Goal: Task Accomplishment & Management: Complete application form

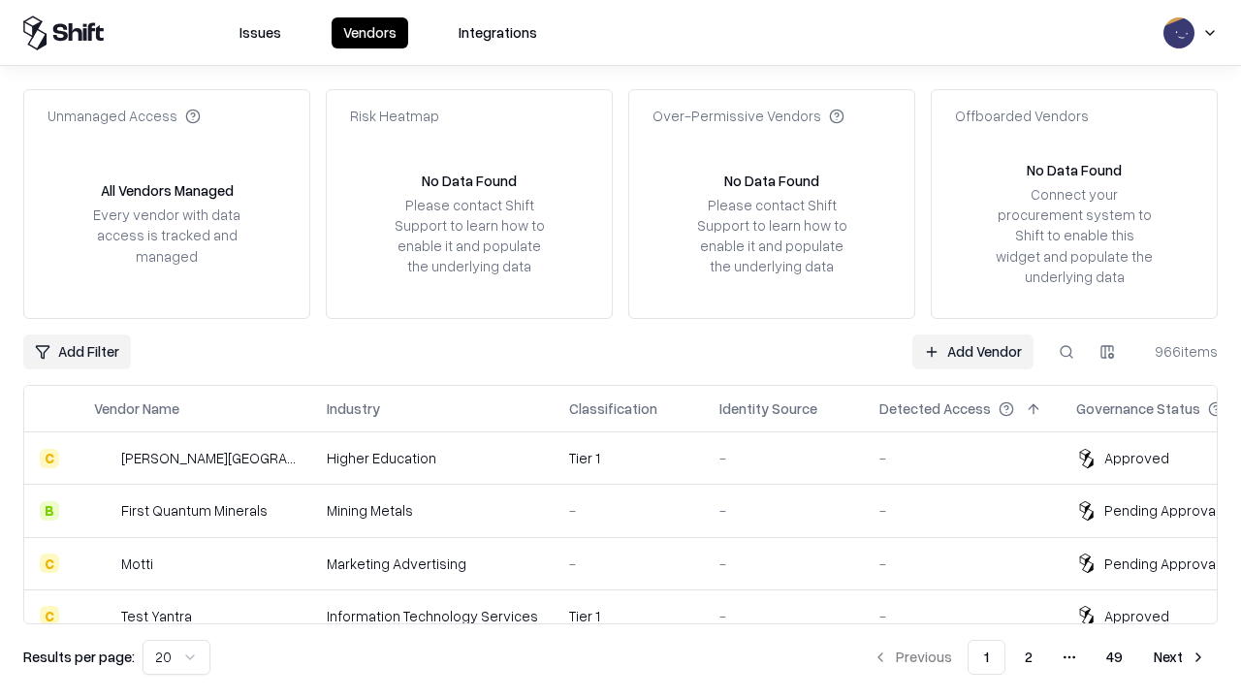
click at [972, 351] on link "Add Vendor" at bounding box center [972, 351] width 121 height 35
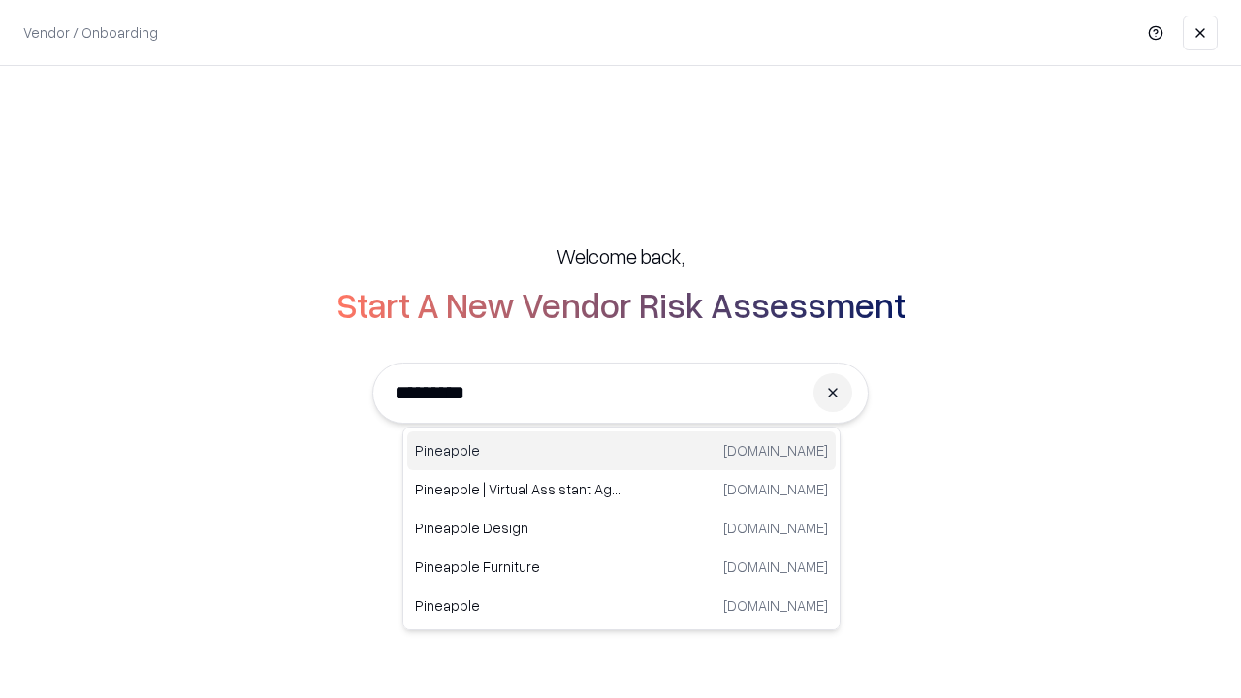
click at [621, 451] on div "Pineapple [DOMAIN_NAME]" at bounding box center [621, 450] width 428 height 39
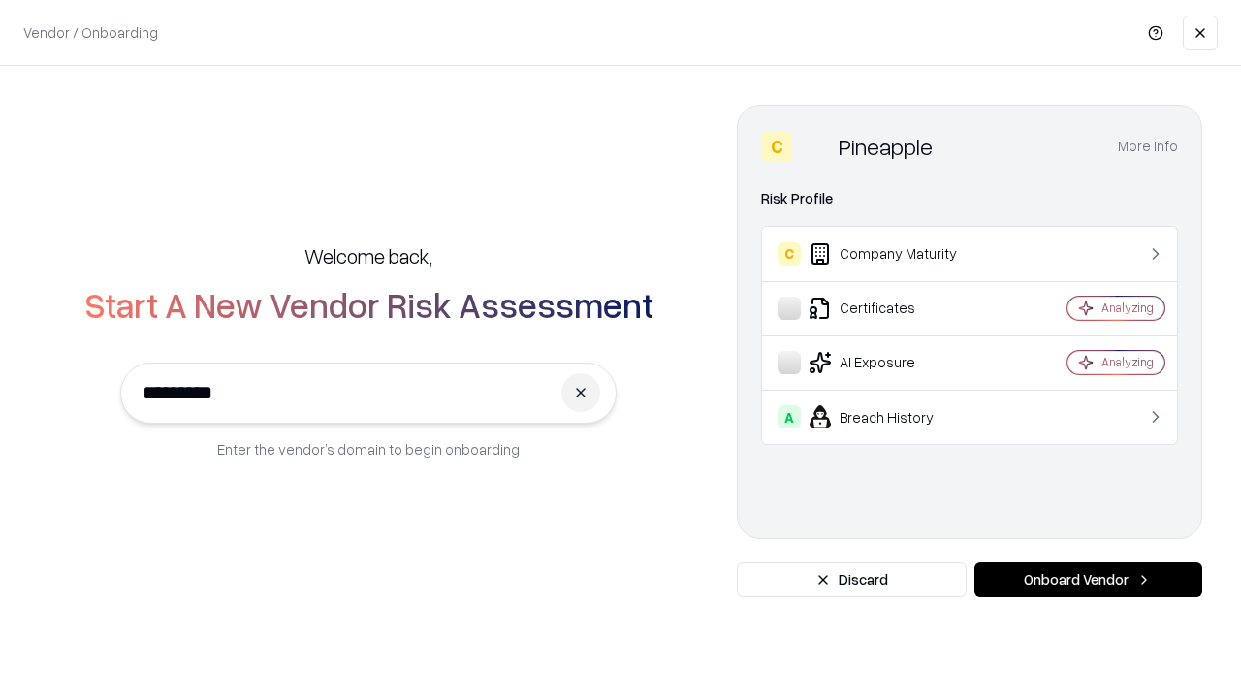
type input "*********"
click at [1088, 580] on button "Onboard Vendor" at bounding box center [1088, 579] width 228 height 35
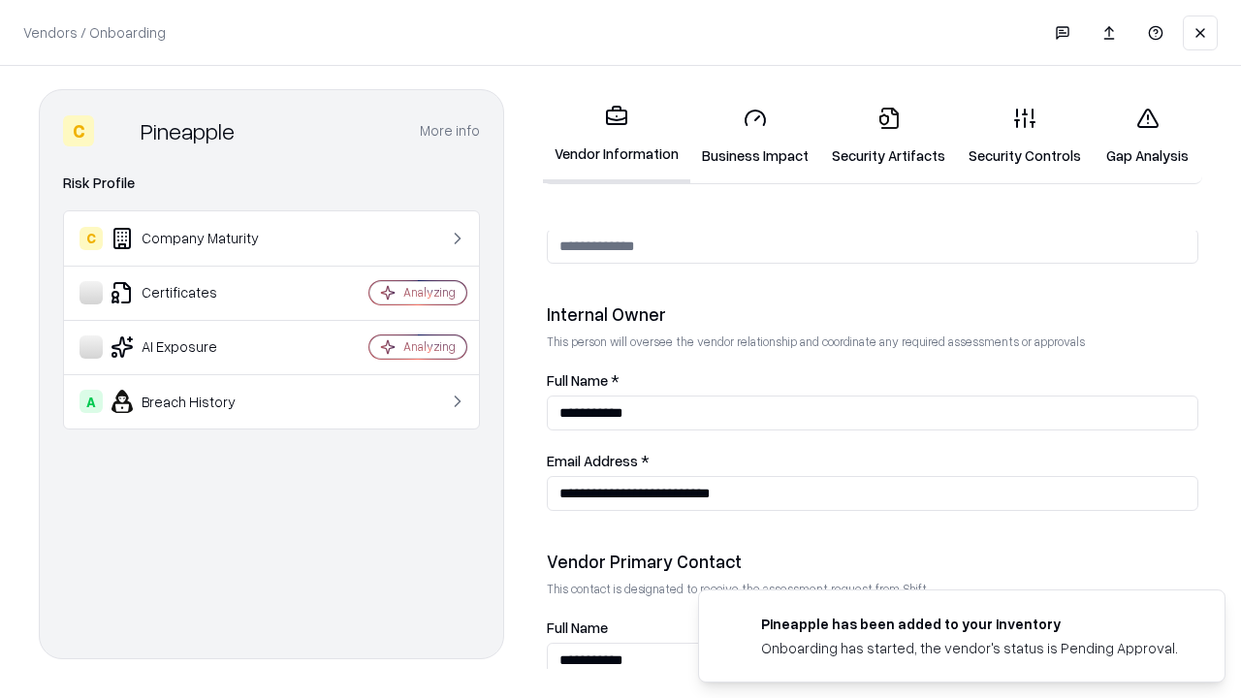
scroll to position [1004, 0]
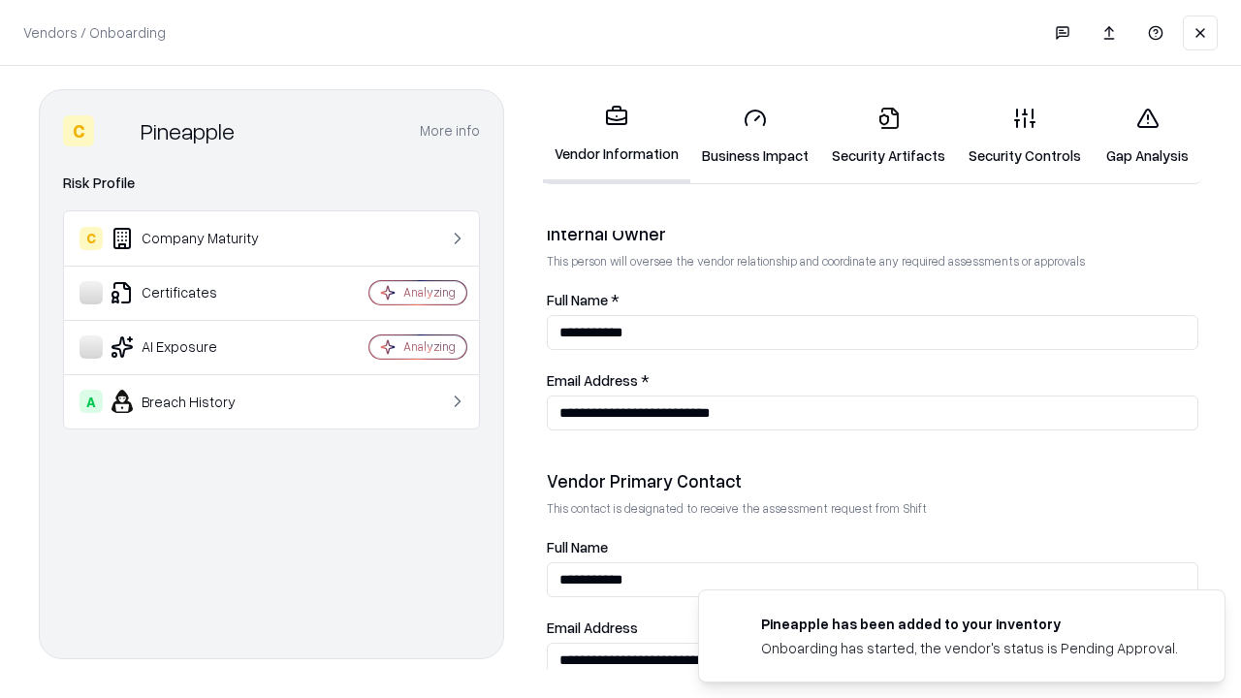
click at [755, 136] on link "Business Impact" at bounding box center [755, 136] width 130 height 90
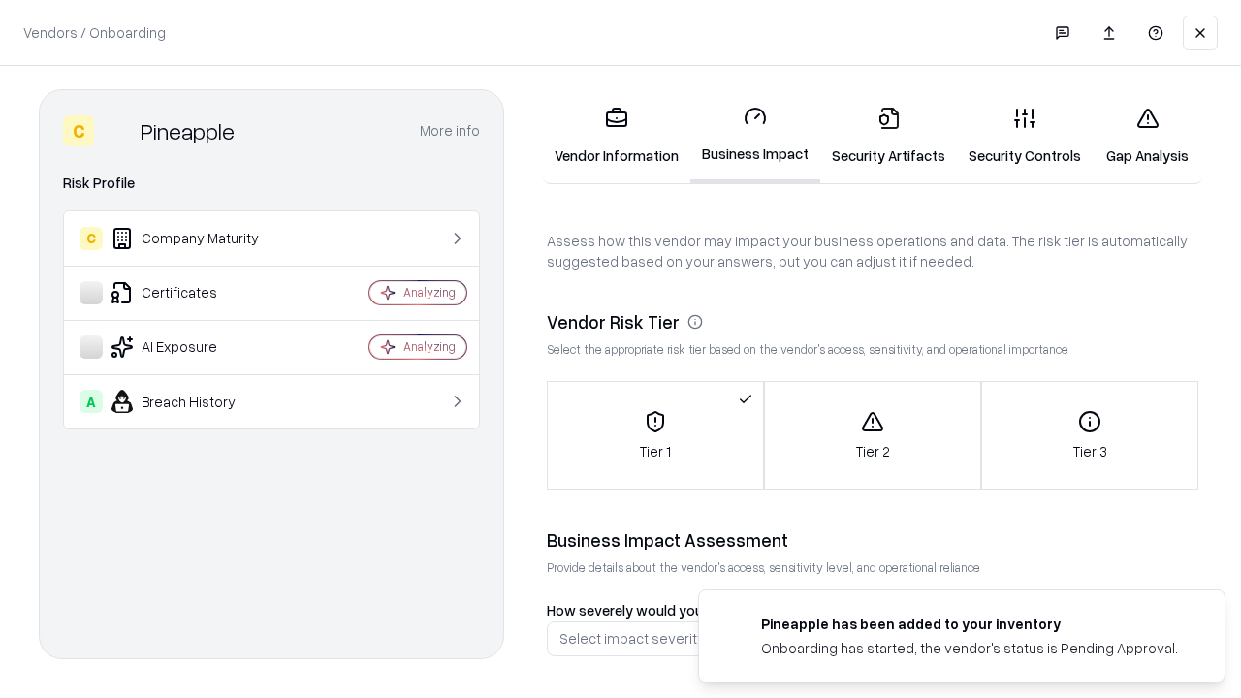
click at [888, 136] on link "Security Artifacts" at bounding box center [888, 136] width 137 height 90
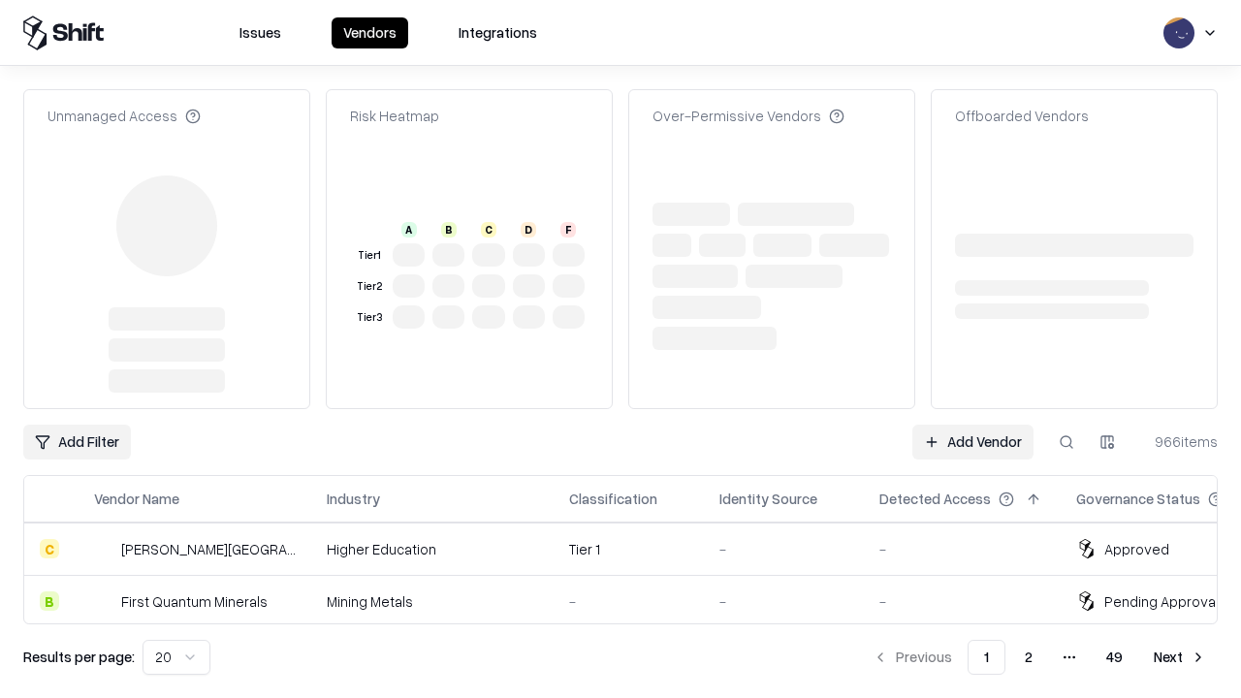
click at [972, 425] on link "Add Vendor" at bounding box center [972, 442] width 121 height 35
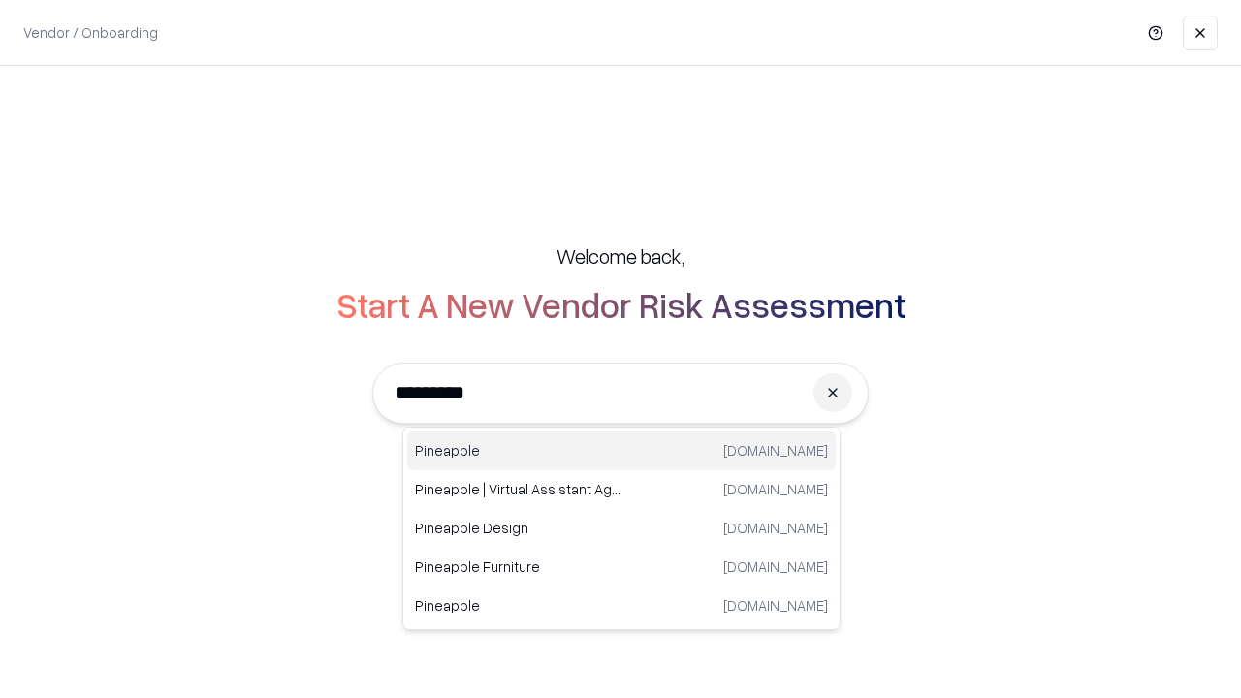
click at [621, 451] on div "Pineapple [DOMAIN_NAME]" at bounding box center [621, 450] width 428 height 39
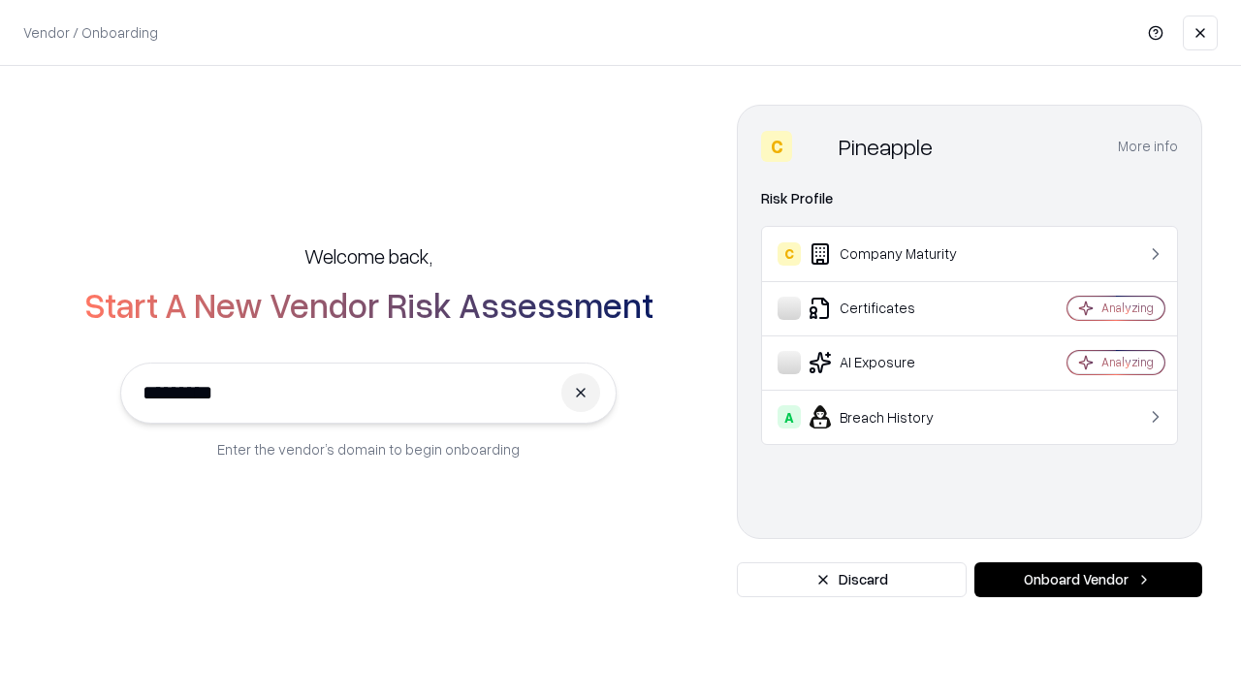
type input "*********"
click at [1088, 580] on button "Onboard Vendor" at bounding box center [1088, 579] width 228 height 35
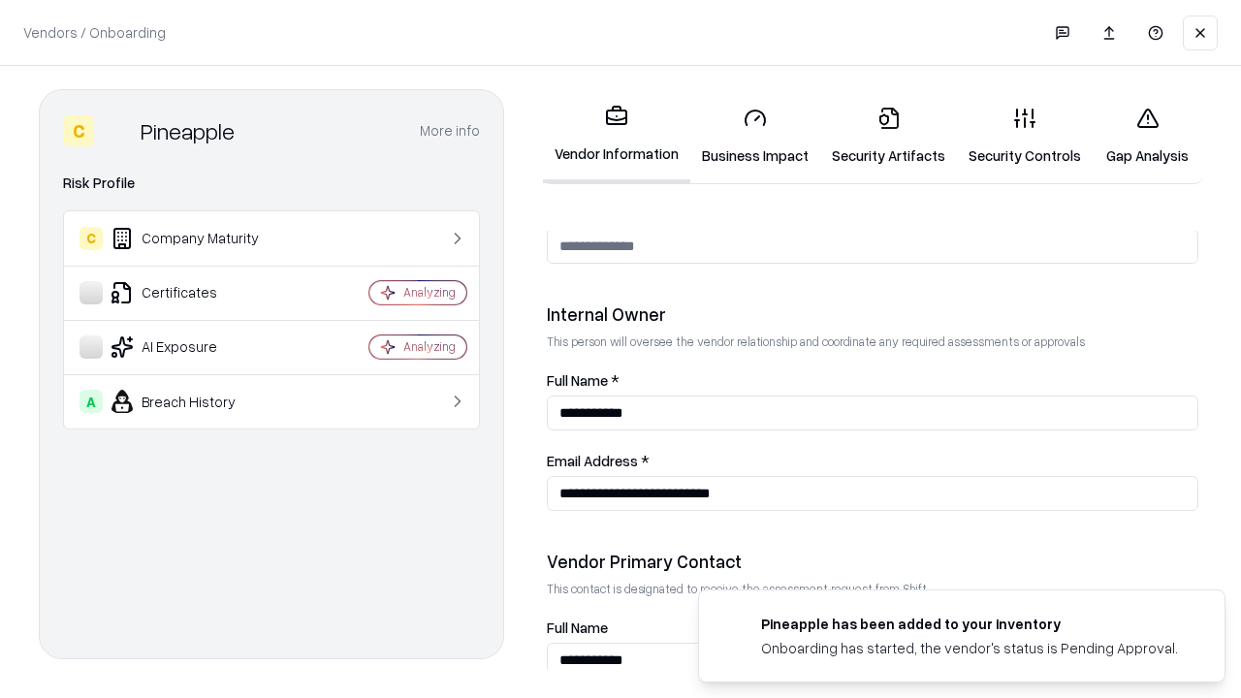
scroll to position [1004, 0]
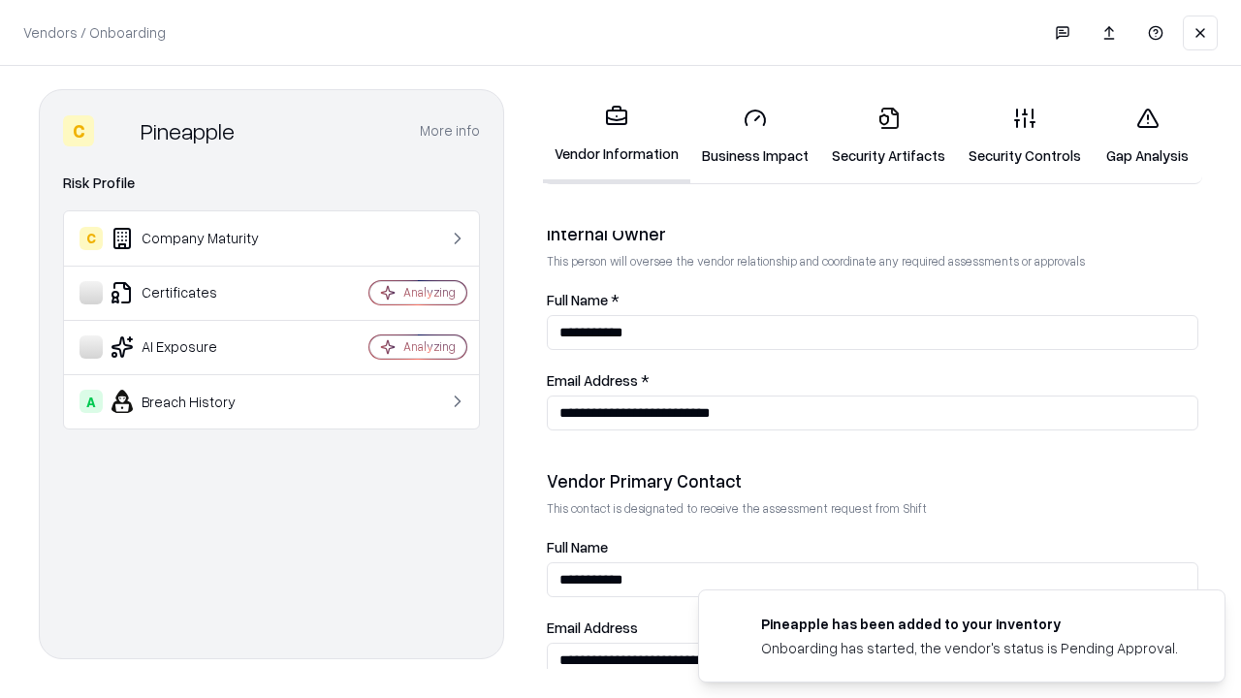
click at [1147, 136] on link "Gap Analysis" at bounding box center [1147, 136] width 110 height 90
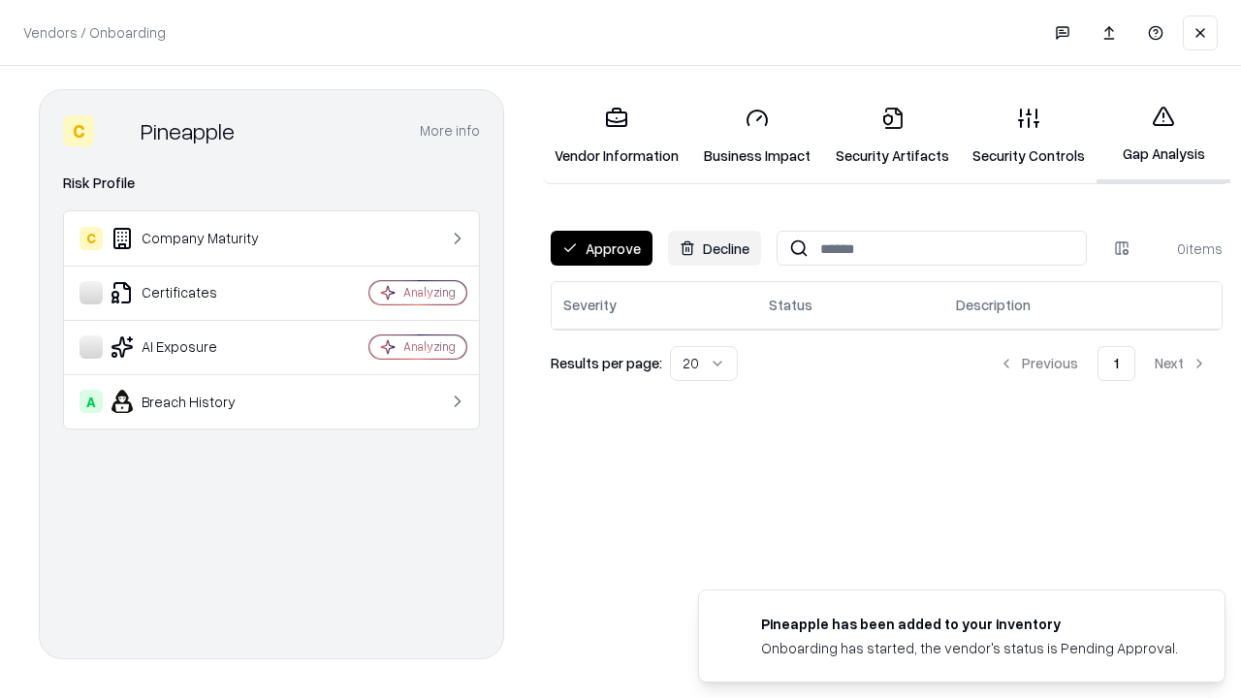
click at [601, 248] on button "Approve" at bounding box center [602, 248] width 102 height 35
